Goal: Information Seeking & Learning: Learn about a topic

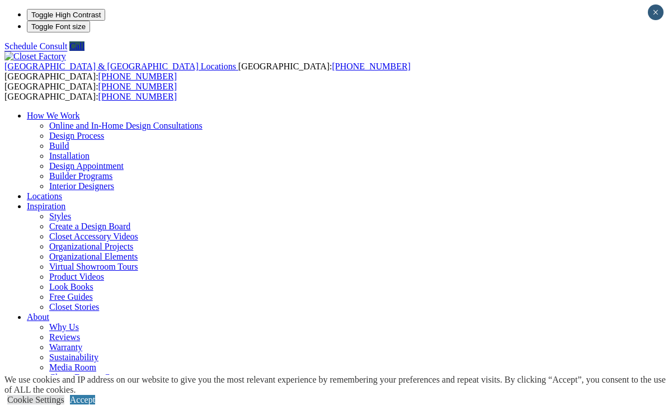
click at [138, 262] on link "Virtual Showroom Tours" at bounding box center [93, 267] width 89 height 10
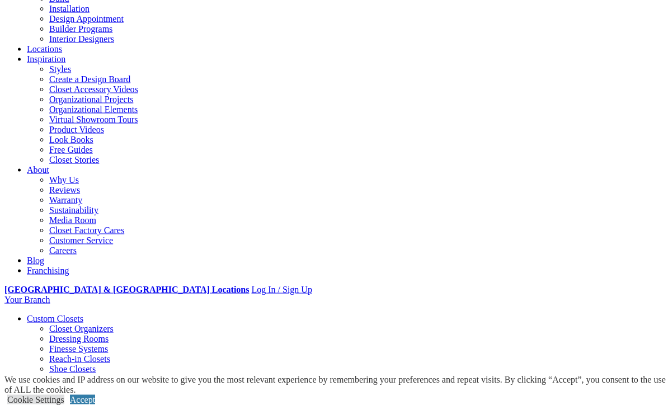
scroll to position [162, 0]
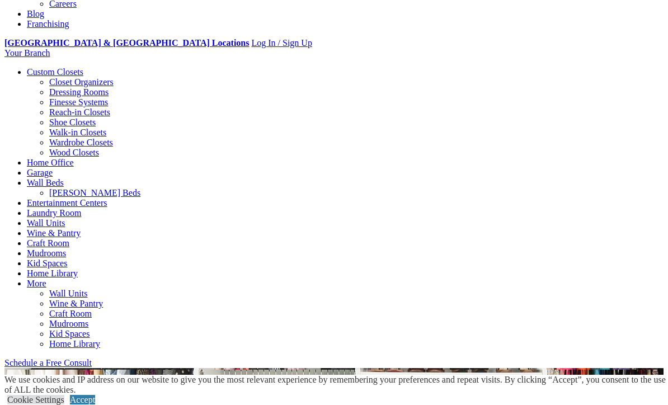
scroll to position [393, 0]
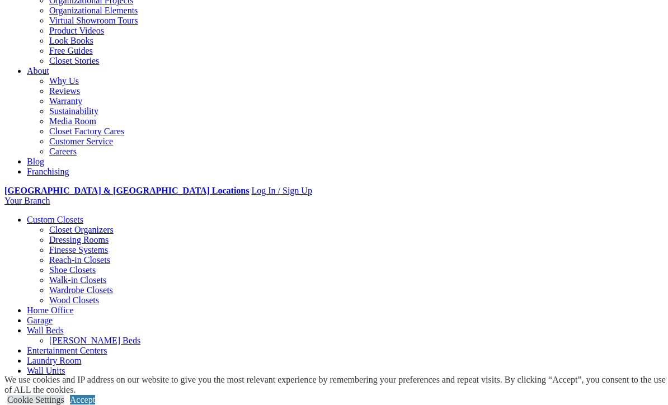
scroll to position [244, 0]
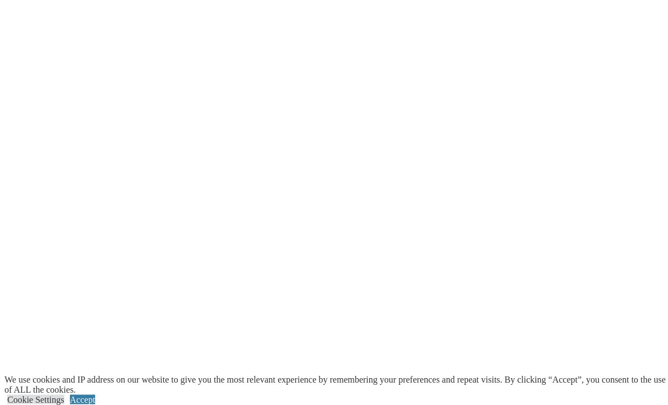
scroll to position [2475, 0]
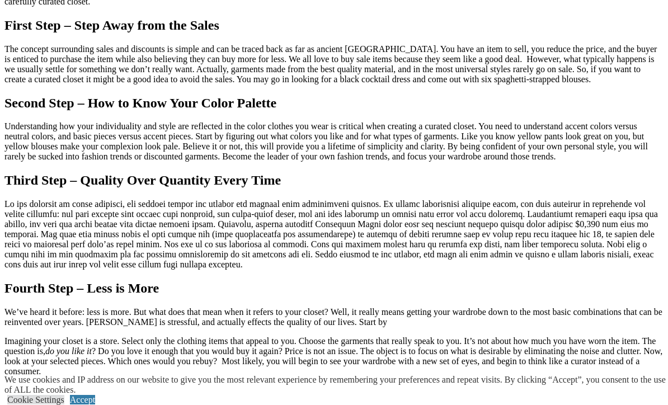
scroll to position [1146, 0]
